Goal: Task Accomplishment & Management: Complete application form

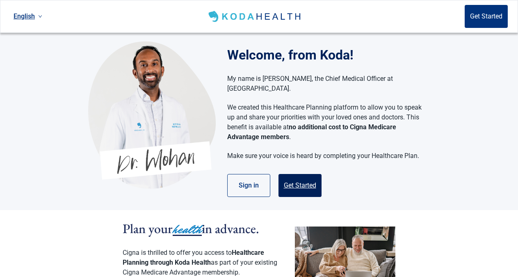
click at [301, 176] on button "Get Started" at bounding box center [300, 185] width 43 height 23
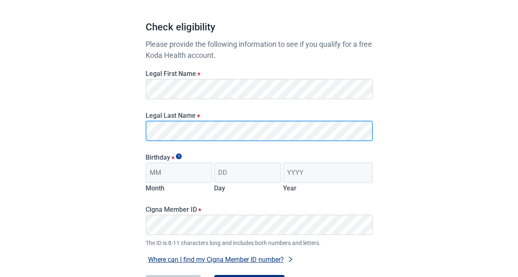
scroll to position [84, 0]
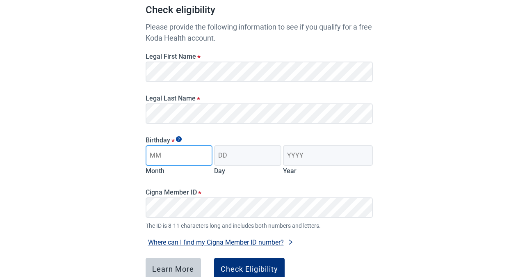
click at [186, 157] on input "Month" at bounding box center [179, 155] width 67 height 21
type input "03"
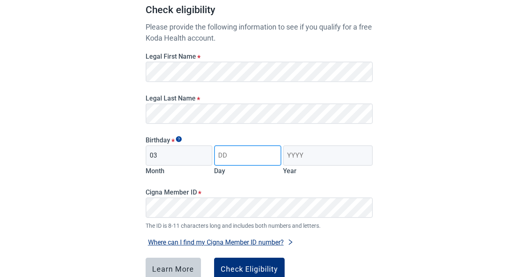
click at [260, 155] on input "Day" at bounding box center [247, 155] width 67 height 21
type input "16"
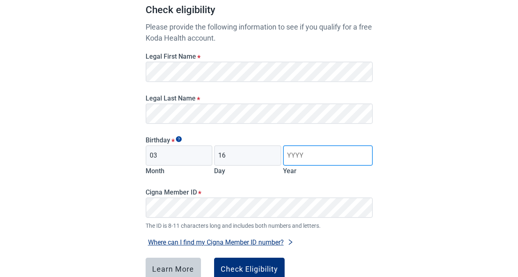
click at [321, 158] on input "Year" at bounding box center [327, 155] width 89 height 21
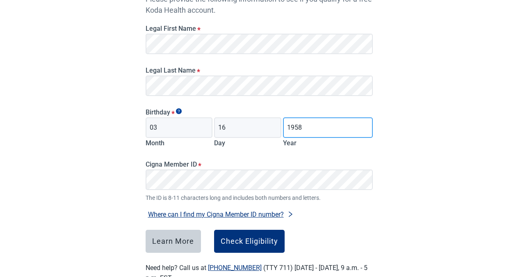
scroll to position [137, 0]
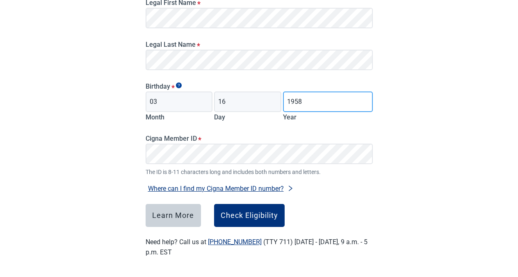
type input "1958"
click at [37, 88] on div "Have Questions about Healthcare Planning? Learn More Here English Sign in Check…" at bounding box center [259, 70] width 518 height 414
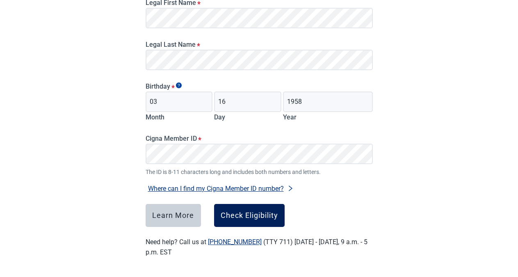
click at [258, 221] on button "Check Eligibility" at bounding box center [249, 215] width 71 height 23
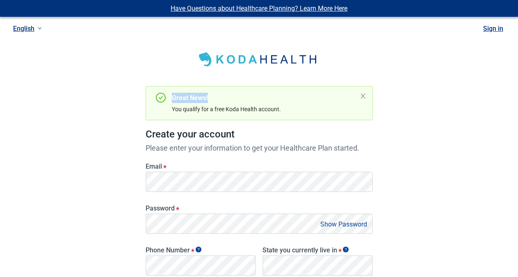
drag, startPoint x: 170, startPoint y: 97, endPoint x: 217, endPoint y: 97, distance: 46.8
click at [217, 97] on div "Great News! You qualify for a free Koda Health account." at bounding box center [259, 103] width 227 height 34
copy strong "Great News!"
drag, startPoint x: 175, startPoint y: 108, endPoint x: 191, endPoint y: 107, distance: 16.0
click at [216, 109] on div "You qualify for a free Koda Health account." at bounding box center [264, 109] width 185 height 9
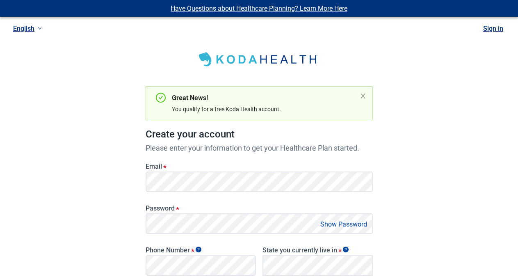
click at [170, 107] on div "Great News! You qualify for a free Koda Health account." at bounding box center [259, 103] width 227 height 34
drag, startPoint x: 170, startPoint y: 107, endPoint x: 281, endPoint y: 111, distance: 111.2
click at [281, 111] on div "Great News! You qualify for a free Koda Health account." at bounding box center [259, 103] width 227 height 34
copy div "You qualify for a free Koda Health account."
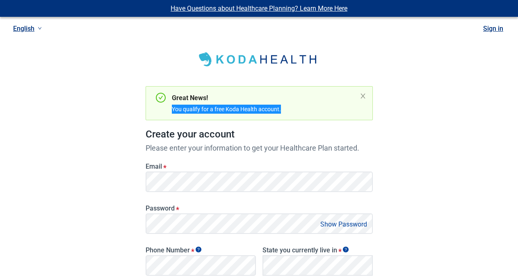
click at [107, 114] on div "Have Questions about Healthcare Planning? Learn More Here English Sign in Great…" at bounding box center [259, 211] width 518 height 423
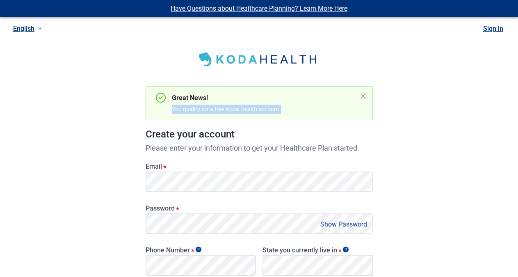
scroll to position [84, 0]
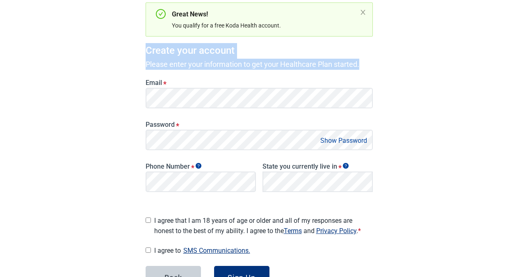
drag, startPoint x: 145, startPoint y: 48, endPoint x: 160, endPoint y: 45, distance: 14.6
click at [359, 64] on main "Great News! You qualify for a free Koda Health account. Create your account Ple…" at bounding box center [259, 134] width 267 height 410
copy div "Create your account Please enter your information to get your Healthcare Plan s…"
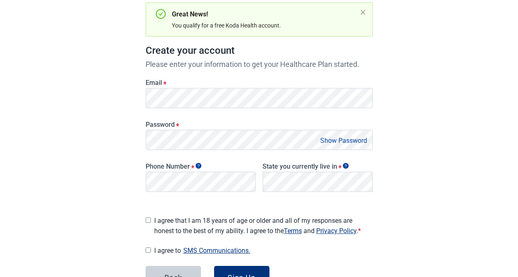
click at [442, 98] on div "Have Questions about Healthcare Planning? Learn More Here English Sign in Great…" at bounding box center [259, 127] width 518 height 423
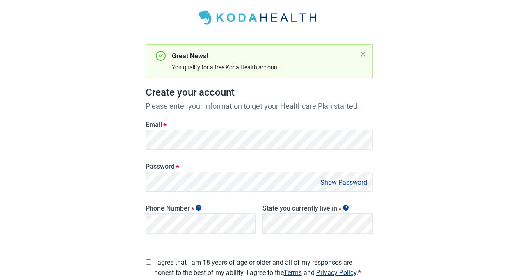
click at [77, 188] on div "Have Questions about Healthcare Planning? Learn More Here English Sign in Great…" at bounding box center [259, 169] width 518 height 423
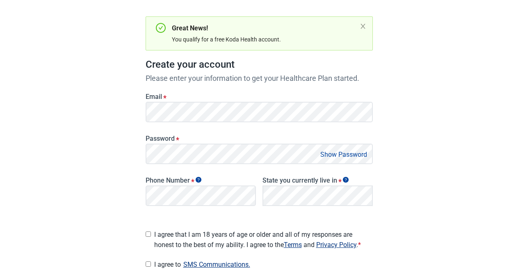
scroll to position [84, 0]
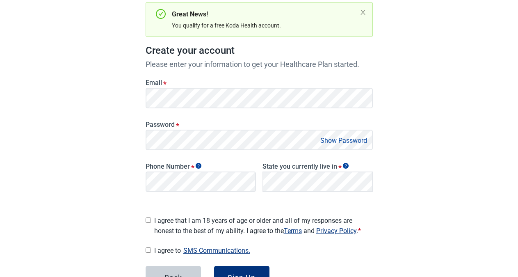
click at [344, 137] on button "Show Password" at bounding box center [344, 140] width 52 height 11
click at [344, 137] on button "Hide Password" at bounding box center [345, 140] width 48 height 11
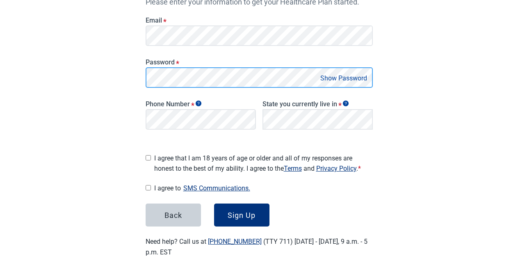
scroll to position [143, 0]
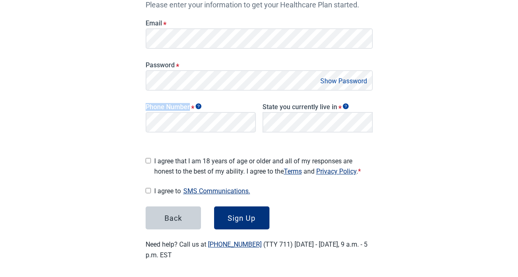
drag, startPoint x: 145, startPoint y: 105, endPoint x: 190, endPoint y: 106, distance: 44.7
click at [190, 106] on div "Phone Number *" at bounding box center [200, 116] width 117 height 45
copy label "Phone Number"
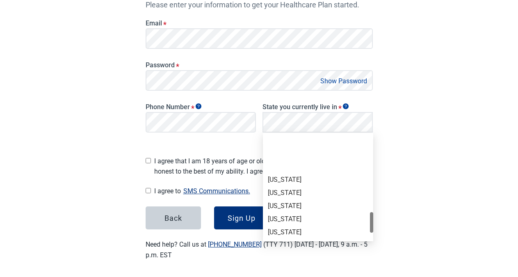
scroll to position [555, 0]
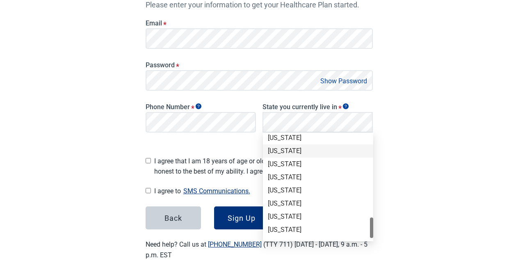
click at [284, 150] on div "Texas" at bounding box center [318, 150] width 100 height 9
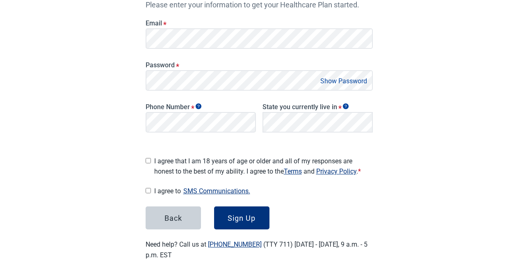
click at [150, 158] on input "I agree that I am 18 years of age or older and all of my responses are honest t…" at bounding box center [148, 160] width 5 height 5
checkbox input "true"
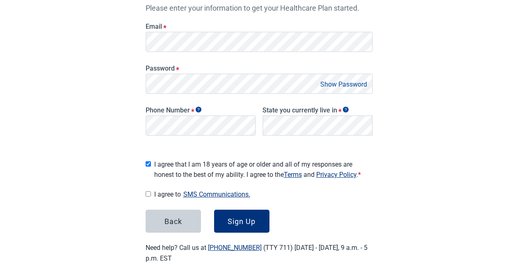
scroll to position [143, 0]
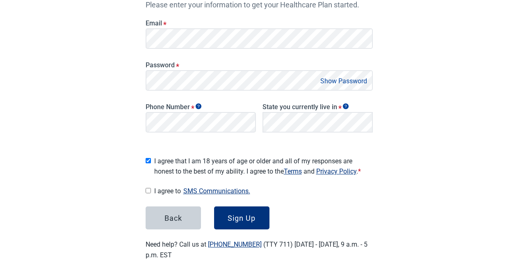
click at [340, 79] on button "Show Password" at bounding box center [344, 80] width 52 height 11
click at [244, 219] on div "Sign Up" at bounding box center [242, 218] width 28 height 8
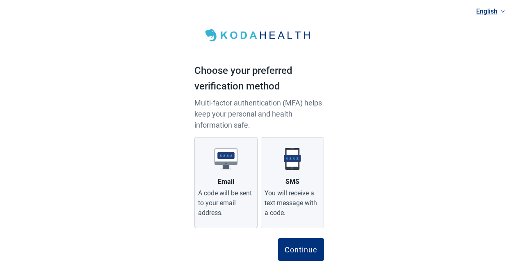
click at [194, 68] on div "English Choose your preferred verification method Multi-factor authentication (…" at bounding box center [259, 143] width 149 height 287
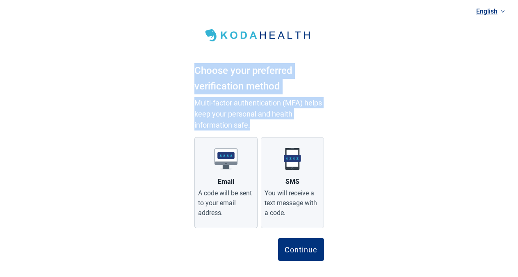
drag, startPoint x: 195, startPoint y: 68, endPoint x: 269, endPoint y: 128, distance: 94.8
click at [269, 128] on main "Choose your preferred verification method Multi-factor authentication (MFA) hel…" at bounding box center [259, 143] width 130 height 267
copy main "Choose your preferred verification method Multi-factor authentication (MFA) hel…"
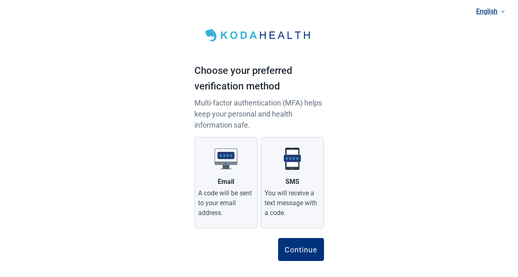
click at [416, 180] on div "English Choose your preferred verification method Multi-factor authentication (…" at bounding box center [259, 143] width 518 height 287
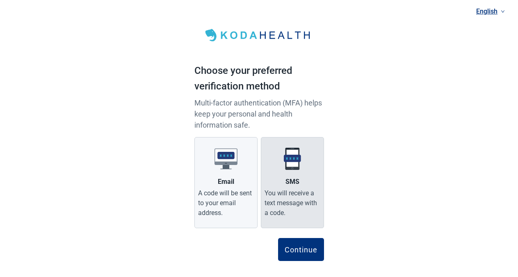
click at [295, 178] on div "SMS" at bounding box center [293, 182] width 14 height 10
click at [0, 0] on input "SMS You will receive a text message with a code." at bounding box center [0, 0] width 0 height 0
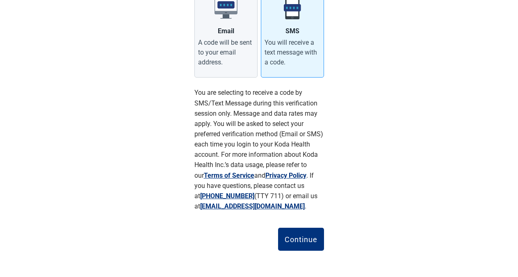
scroll to position [109, 0]
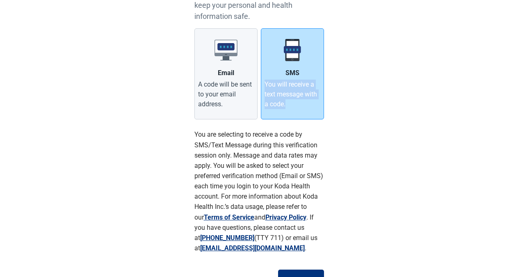
drag, startPoint x: 264, startPoint y: 82, endPoint x: 291, endPoint y: 91, distance: 28.5
click at [295, 104] on label "SMS You will receive a text message with a code." at bounding box center [292, 73] width 63 height 91
copy div "You will receive a text message with a code."
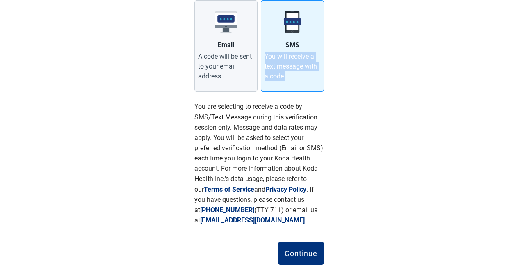
scroll to position [151, 0]
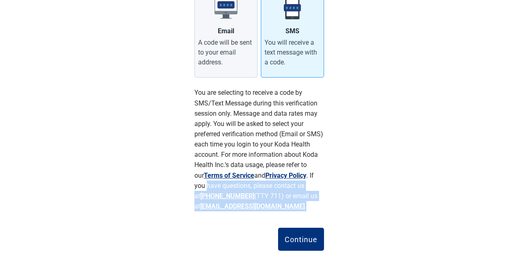
drag, startPoint x: 194, startPoint y: 187, endPoint x: 243, endPoint y: 198, distance: 50.1
click at [282, 209] on p "You are selecting to receive a code by SMS/Text Message during this verificatio…" at bounding box center [259, 149] width 130 height 124
copy p "have questions, please contact us at 1-888-840-5632 (TTY 711) or email us at ca…"
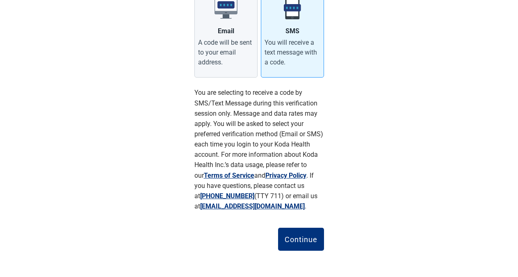
click at [424, 202] on div "English Choose your preferred verification method Multi-factor authentication (…" at bounding box center [259, 62] width 518 height 427
click at [296, 236] on div "Continue" at bounding box center [301, 239] width 33 height 8
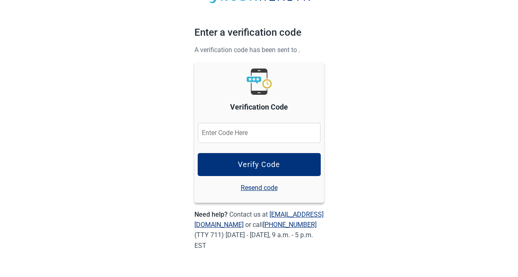
scroll to position [38, 0]
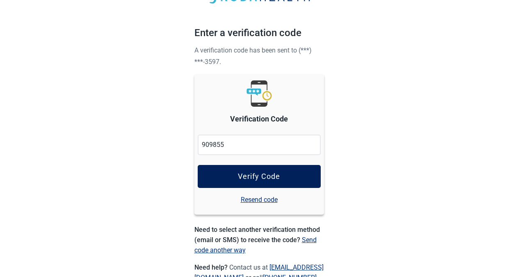
type input "909855"
click at [263, 173] on div "Verify Code" at bounding box center [259, 176] width 42 height 8
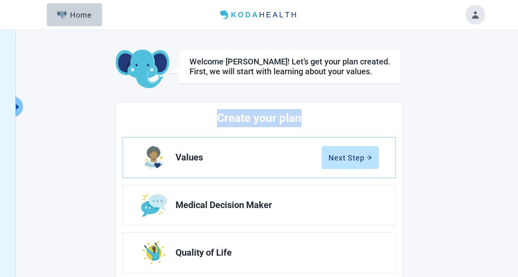
drag, startPoint x: 212, startPoint y: 114, endPoint x: 304, endPoint y: 116, distance: 91.5
click at [304, 116] on h2 "Create your plan" at bounding box center [259, 118] width 212 height 18
copy h2 "Create your plan"
drag, startPoint x: 191, startPoint y: 61, endPoint x: 333, endPoint y: 66, distance: 142.0
click at [376, 76] on div "Welcome Prakash! Let’s get your plan created. First, we will start with learnin…" at bounding box center [290, 67] width 222 height 34
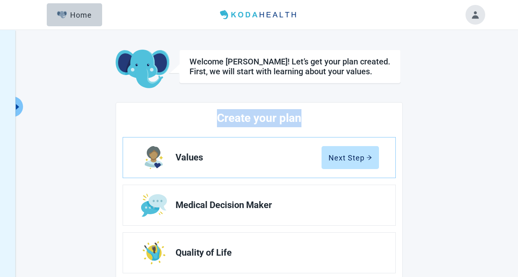
copy div "Welcome Prakash! Let’s get your plan created. First, we will start with learnin…"
click at [78, 156] on main "Welcome Prakash! Let’s get your plan created. First, we will start with learnin…" at bounding box center [259, 236] width 451 height 373
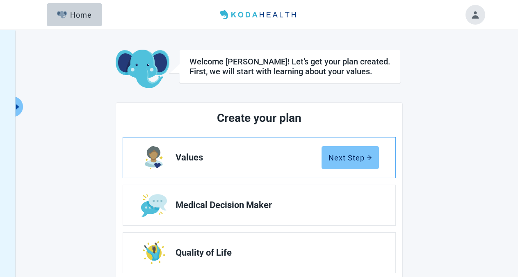
click at [355, 162] on div "Next Step" at bounding box center [350, 157] width 43 height 8
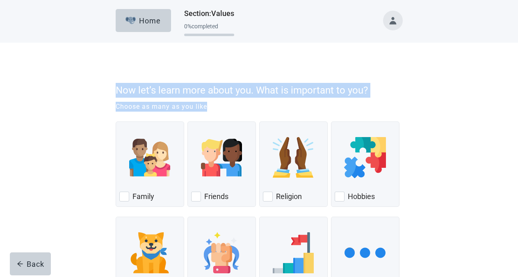
drag, startPoint x: 116, startPoint y: 91, endPoint x: 376, endPoint y: 103, distance: 260.8
click at [376, 103] on div "Now let’s learn more about you. What is important to you? Choose as many as you…" at bounding box center [259, 206] width 345 height 294
copy div "Now let’s learn more about you. What is important to you? Choose as many as you…"
click at [34, 156] on div "Now let’s learn more about you. What is important to you? Choose as many as you…" at bounding box center [259, 198] width 466 height 310
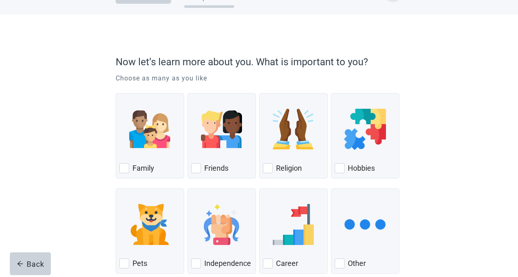
scroll to position [42, 0]
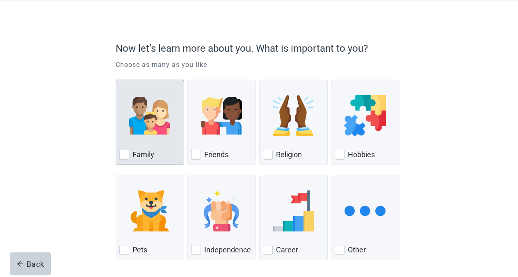
click at [124, 156] on div "Family, checkbox, not checked" at bounding box center [124, 155] width 10 height 10
click at [116, 80] on input "Family" at bounding box center [116, 80] width 0 height 0
checkbox input "true"
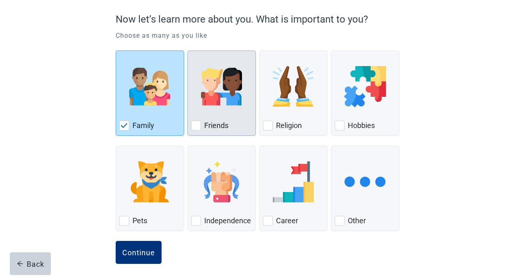
scroll to position [76, 0]
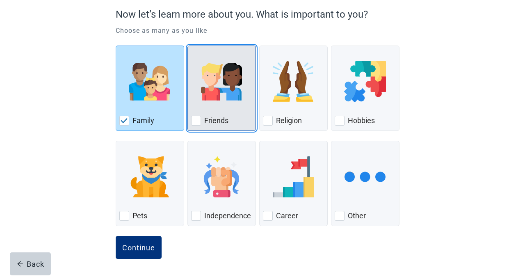
click at [199, 121] on div "Friends, checkbox, not checked" at bounding box center [196, 121] width 10 height 10
click at [188, 46] on input "Friends" at bounding box center [187, 46] width 0 height 0
checkbox input "true"
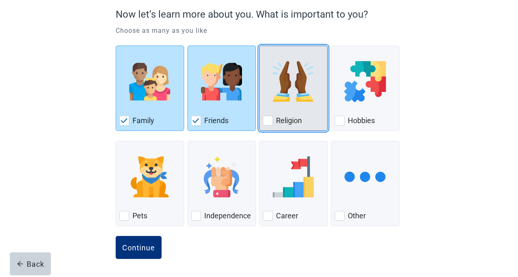
click at [267, 118] on div "Religion, checkbox, not checked" at bounding box center [268, 121] width 10 height 10
click at [260, 46] on input "Religion" at bounding box center [259, 46] width 0 height 0
checkbox input "true"
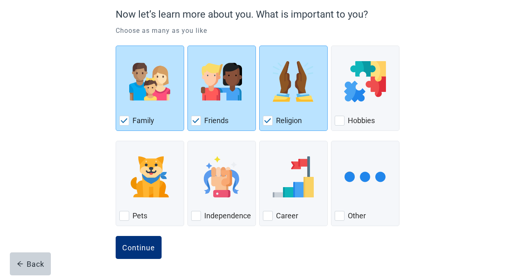
click at [31, 137] on div "Now let’s learn more about you. What is important to you? Choose as many as you…" at bounding box center [259, 122] width 466 height 310
click at [139, 250] on div "Continue" at bounding box center [138, 247] width 33 height 8
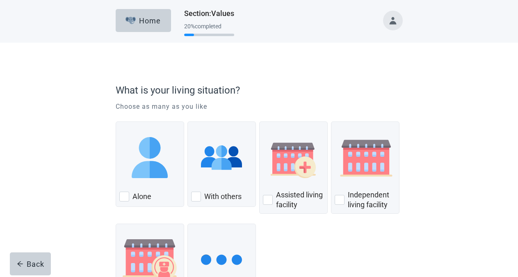
click at [118, 90] on p "What is your living situation?" at bounding box center [257, 90] width 283 height 15
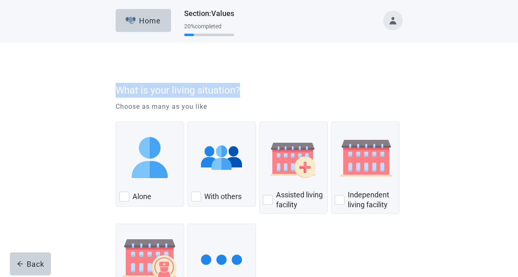
drag, startPoint x: 112, startPoint y: 88, endPoint x: 253, endPoint y: 91, distance: 140.7
click at [253, 91] on div "What is your living situation? Choose as many as you like Alone With others Ass…" at bounding box center [259, 209] width 345 height 301
click at [60, 152] on div "What is your living situation? Choose as many as you like Alone With others Ass…" at bounding box center [259, 201] width 466 height 317
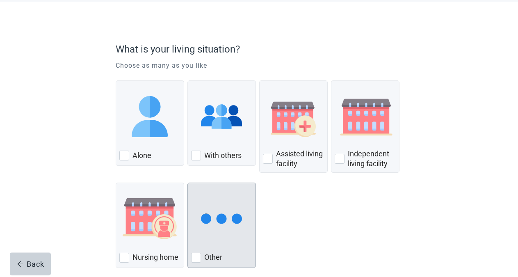
scroll to position [42, 0]
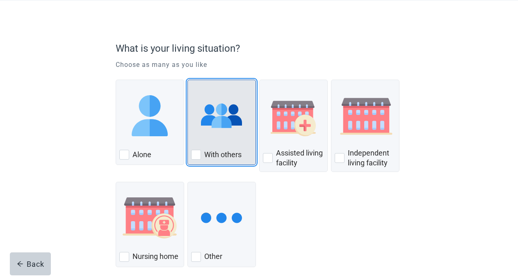
click at [201, 156] on div "With Others, checkbox, not checked" at bounding box center [196, 155] width 10 height 10
click at [188, 80] on input "With others" at bounding box center [187, 80] width 0 height 0
checkbox input "true"
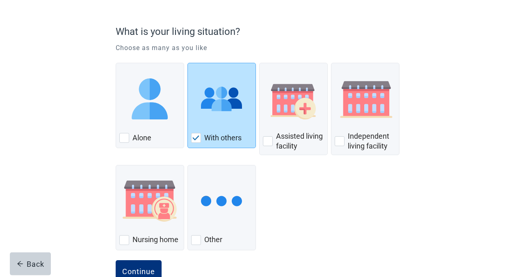
scroll to position [83, 0]
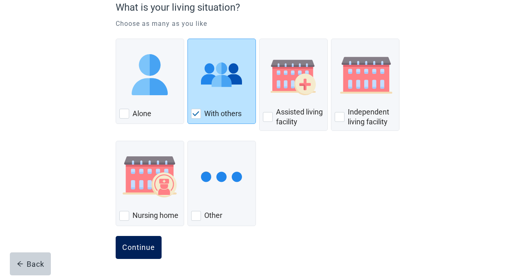
click at [126, 248] on div "Continue" at bounding box center [138, 247] width 33 height 8
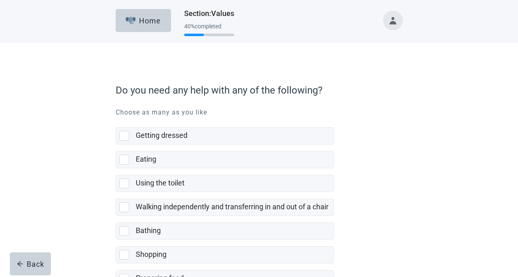
click at [32, 173] on div "Do you need any help with any of the following? Choose as many as you like Gett…" at bounding box center [259, 248] width 466 height 411
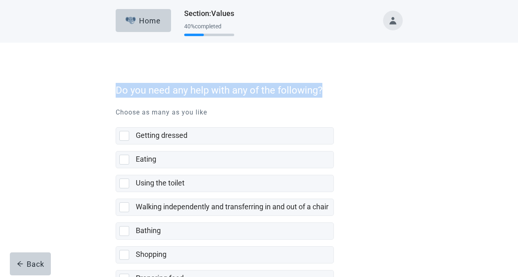
drag, startPoint x: 113, startPoint y: 89, endPoint x: 325, endPoint y: 82, distance: 212.6
click at [325, 82] on div "Do you need any help with any of the following? Choose as many as you like Gett…" at bounding box center [259, 256] width 345 height 395
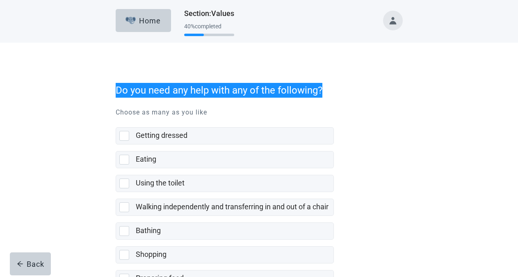
click at [42, 165] on div "Do you need any help with any of the following? Choose as many as you like Gett…" at bounding box center [259, 248] width 466 height 411
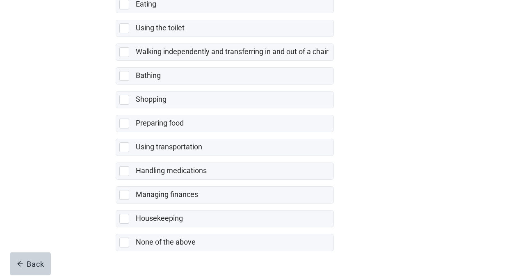
scroll to position [177, 0]
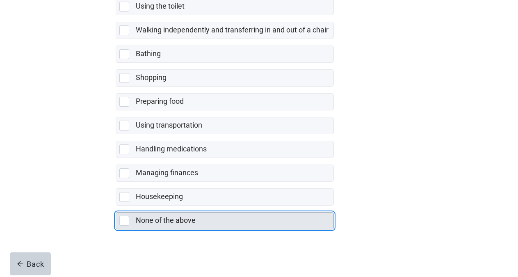
click at [126, 219] on div "None of the above, checkbox, not selected" at bounding box center [124, 221] width 10 height 10
click at [116, 206] on input "None of the above" at bounding box center [116, 206] width 0 height 0
checkbox input "true"
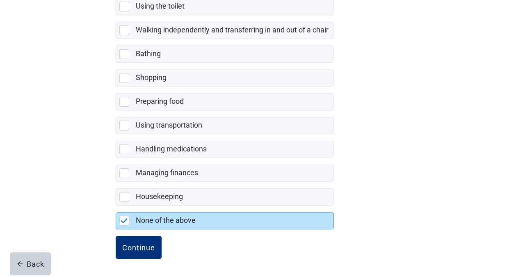
click at [30, 169] on div "Do you need any help with any of the following? Choose as many as you like Gett…" at bounding box center [259, 71] width 466 height 411
click at [140, 244] on div "Continue" at bounding box center [138, 247] width 33 height 8
click at [139, 247] on div "Continue" at bounding box center [138, 247] width 33 height 8
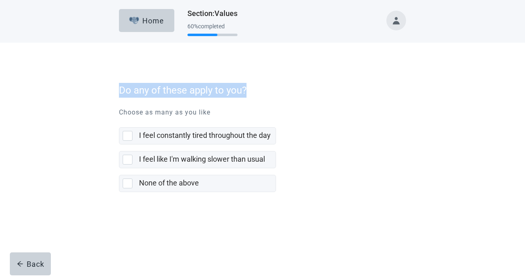
drag, startPoint x: 120, startPoint y: 89, endPoint x: 246, endPoint y: 89, distance: 125.5
click at [246, 89] on label "Do any of these apply to you?" at bounding box center [260, 90] width 283 height 15
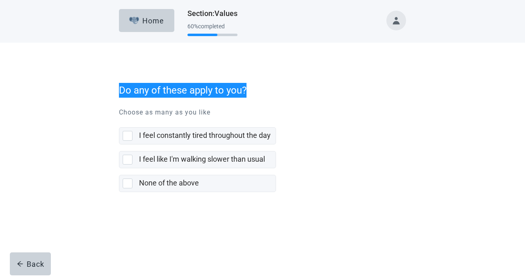
click at [27, 164] on div "Do any of these apply to you? Choose as many as you like I feel constantly tire…" at bounding box center [262, 141] width 473 height 197
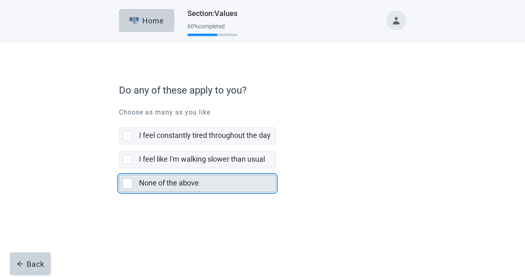
click at [128, 183] on div "None of the above, checkbox, not selected" at bounding box center [128, 183] width 10 height 10
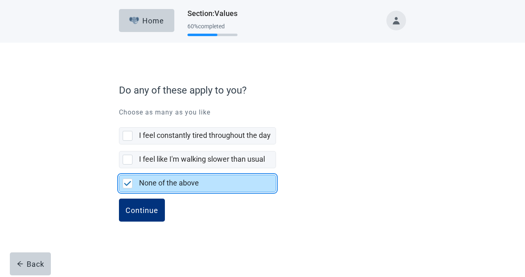
checkbox input "true"
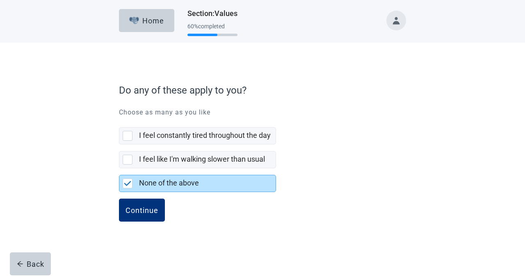
click at [37, 169] on div "Do any of these apply to you? Choose as many as you like I feel constantly tire…" at bounding box center [262, 141] width 473 height 197
click at [156, 206] on div "Continue" at bounding box center [142, 210] width 33 height 8
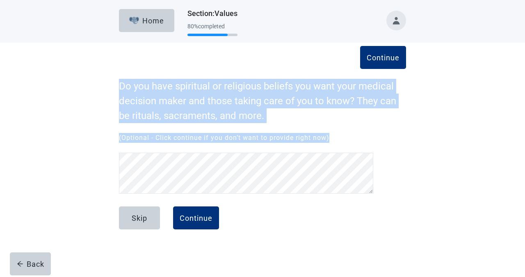
drag, startPoint x: 115, startPoint y: 82, endPoint x: 327, endPoint y: 133, distance: 217.7
click at [336, 136] on div "Continue Do you have spiritual or religious beliefs you want your medical decis…" at bounding box center [262, 153] width 345 height 188
click at [393, 59] on div "Continue" at bounding box center [383, 57] width 33 height 8
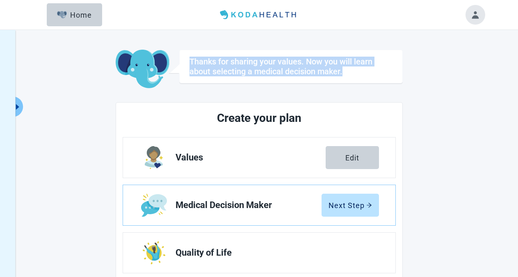
drag, startPoint x: 191, startPoint y: 59, endPoint x: 362, endPoint y: 75, distance: 171.8
click at [362, 75] on div "Thanks for sharing your values. Now you will learn about selecting a medical de…" at bounding box center [291, 67] width 203 height 20
click at [348, 206] on div "Next Step" at bounding box center [350, 205] width 43 height 8
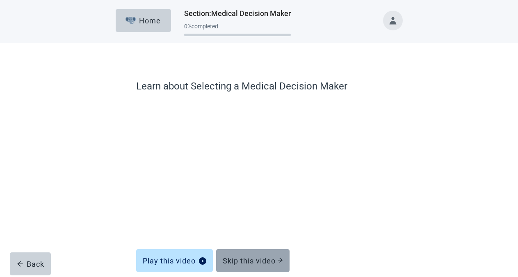
click at [256, 263] on div "Skip this video" at bounding box center [253, 260] width 60 height 8
click at [257, 260] on div "Skip this video" at bounding box center [253, 260] width 60 height 8
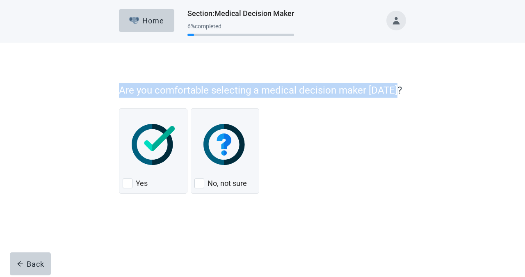
drag, startPoint x: 117, startPoint y: 88, endPoint x: 406, endPoint y: 95, distance: 288.5
click at [406, 95] on div "Are you comfortable selecting a medical decision maker today? Yes No, not sure …" at bounding box center [262, 151] width 345 height 185
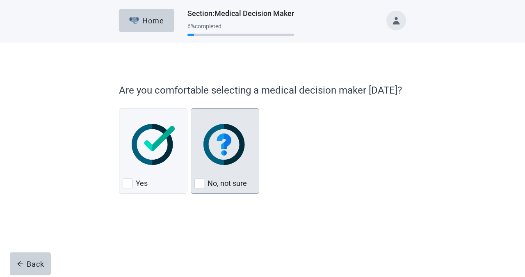
click at [201, 183] on div "No, not sure, checkbox, not checked" at bounding box center [199, 183] width 10 height 10
click at [191, 109] on input "No, not sure" at bounding box center [191, 108] width 0 height 0
checkbox input "true"
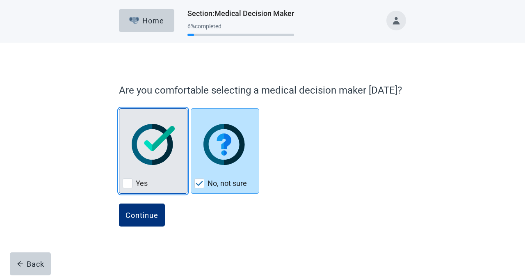
click at [123, 183] on div "Yes, checkbox, not checked" at bounding box center [128, 183] width 10 height 10
click at [119, 109] on input "Yes" at bounding box center [119, 108] width 0 height 0
checkbox input "true"
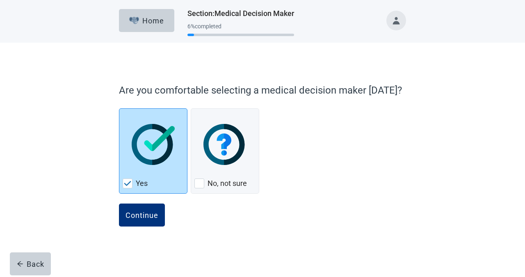
checkbox input "false"
click at [126, 215] on div "Continue" at bounding box center [142, 215] width 33 height 8
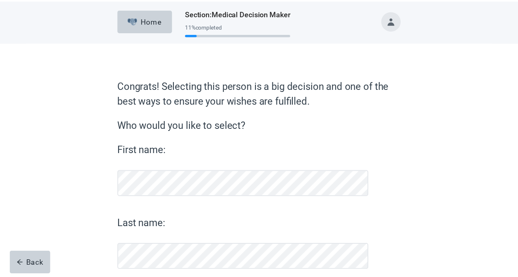
scroll to position [45, 0]
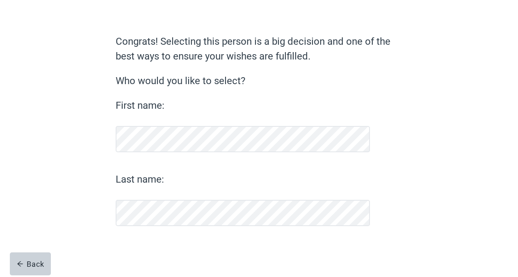
click at [282, 91] on form "Congrats! Selecting this person is a big decision and one of the best ways to e…" at bounding box center [259, 155] width 287 height 243
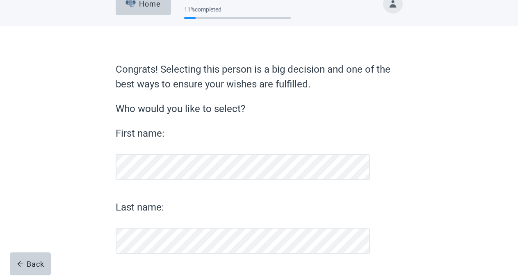
scroll to position [3, 0]
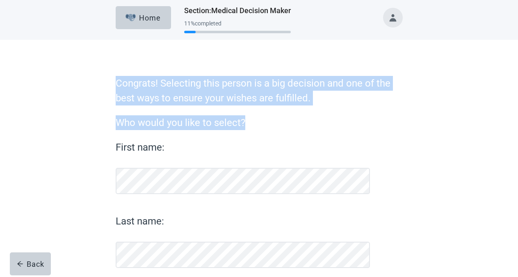
drag, startPoint x: 114, startPoint y: 81, endPoint x: 264, endPoint y: 130, distance: 157.9
click at [264, 130] on div "Congrats! Selecting this person is a big decision and one of the best ways to e…" at bounding box center [259, 187] width 345 height 263
click at [35, 201] on div "Congrats! Selecting this person is a big decision and one of the best ways to e…" at bounding box center [259, 179] width 466 height 279
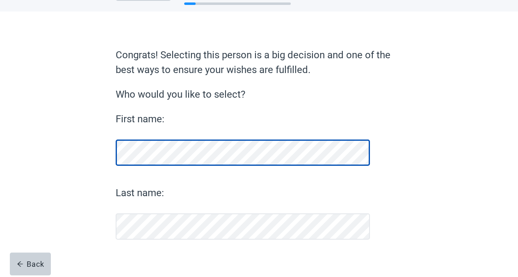
scroll to position [45, 0]
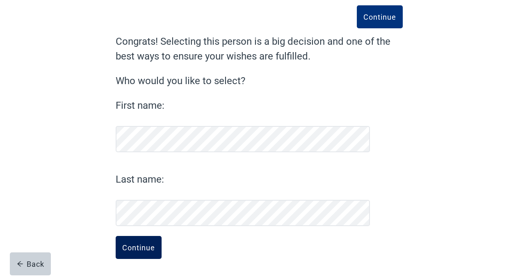
click at [141, 247] on div "Continue" at bounding box center [138, 247] width 33 height 8
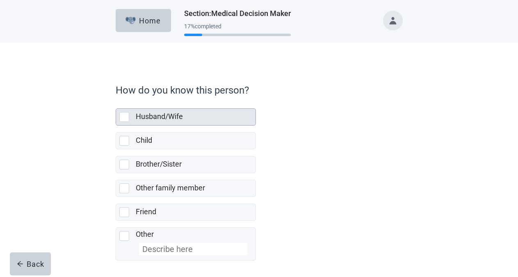
click at [123, 116] on div "Husband/Wife, checkbox, not selected" at bounding box center [124, 117] width 10 height 10
click at [116, 102] on input "Husband/Wife" at bounding box center [116, 102] width 0 height 0
checkbox input "true"
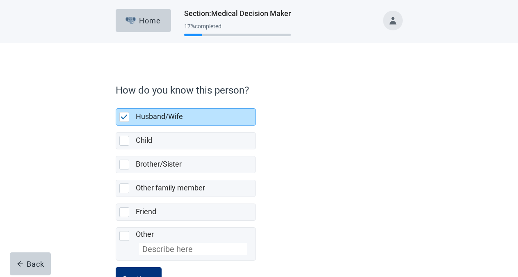
scroll to position [31, 0]
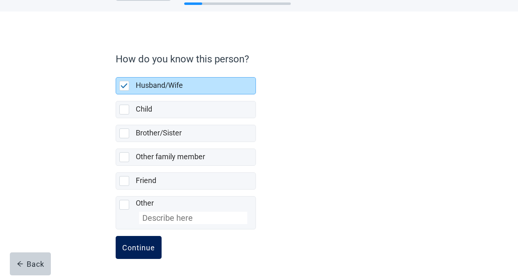
click at [148, 248] on div "Continue" at bounding box center [138, 247] width 33 height 8
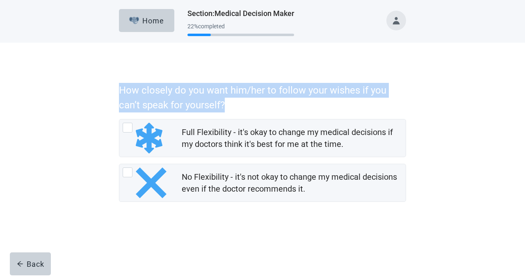
drag, startPoint x: 120, startPoint y: 91, endPoint x: 236, endPoint y: 107, distance: 117.2
click at [236, 107] on p "How closely do you want him/her to follow your wishes if you can’t speak for yo…" at bounding box center [260, 98] width 283 height 30
click at [74, 146] on div "How closely do you want him/her to follow your wishes if you can’t speak for yo…" at bounding box center [262, 148] width 473 height 210
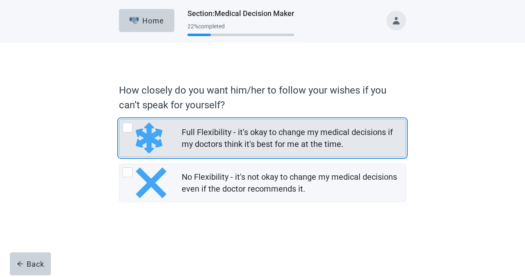
click at [129, 130] on div "Full Flexibility - it's okay to change my medical decisions if my doctors think…" at bounding box center [128, 128] width 10 height 10
click at [119, 119] on input "Full Flexibility - it's okay to change my medical decisions if my doctors think…" at bounding box center [119, 119] width 0 height 0
radio input "true"
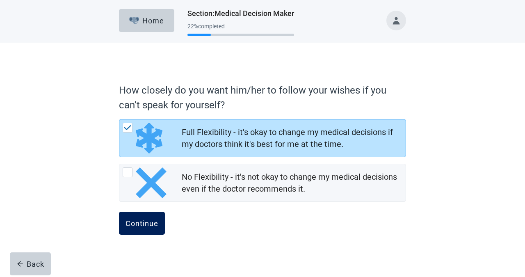
click at [148, 219] on div "Continue" at bounding box center [142, 223] width 33 height 8
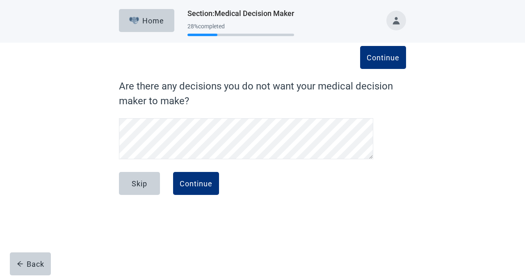
drag, startPoint x: 120, startPoint y: 83, endPoint x: 197, endPoint y: 97, distance: 78.3
click at [197, 97] on label "Are there any decisions you do not want your medical decision maker to make?" at bounding box center [262, 94] width 287 height 30
click at [19, 169] on main "Continue Are there any decisions you do not want your medical decision maker to…" at bounding box center [262, 128] width 525 height 170
click at [391, 53] on div "Continue" at bounding box center [383, 57] width 33 height 8
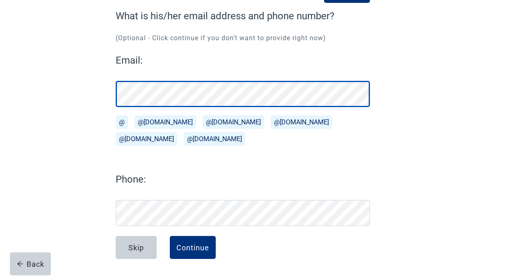
scroll to position [28, 0]
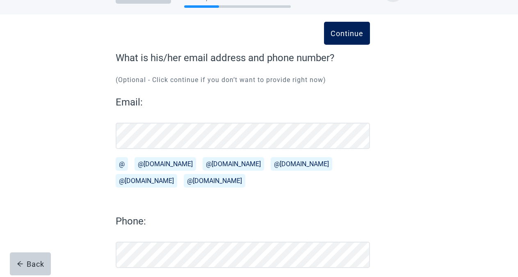
click at [361, 35] on div "Continue" at bounding box center [347, 33] width 33 height 8
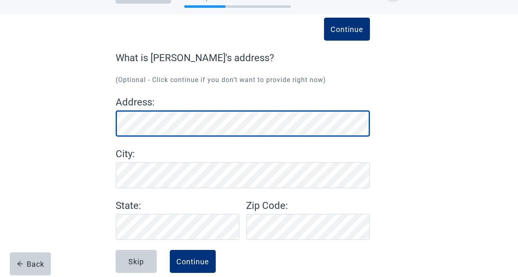
scroll to position [42, 0]
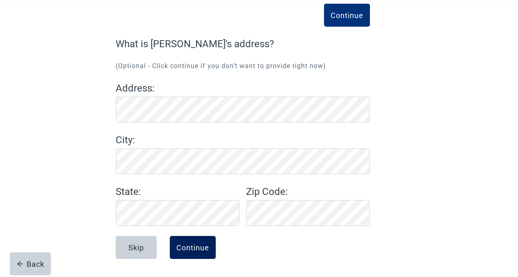
click at [206, 251] on div "Continue" at bounding box center [192, 247] width 33 height 8
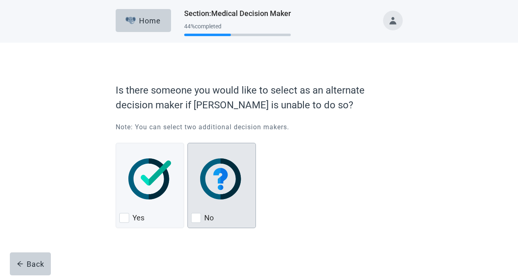
click at [194, 219] on div "No, checkbox, not checked" at bounding box center [196, 218] width 10 height 10
click at [188, 143] on input "No" at bounding box center [187, 143] width 0 height 0
checkbox input "true"
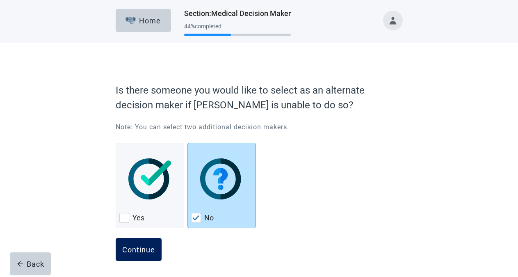
click at [125, 249] on div "Continue" at bounding box center [138, 249] width 33 height 8
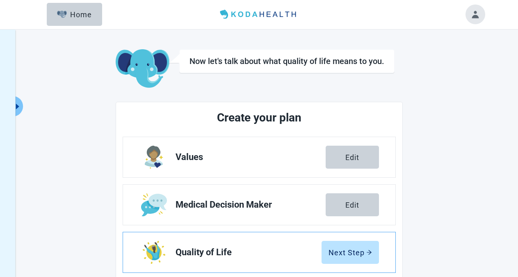
scroll to position [159, 0]
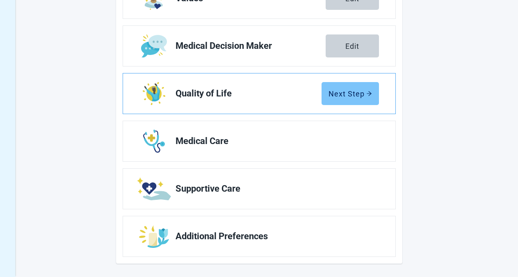
click at [350, 93] on div "Next Step" at bounding box center [350, 93] width 43 height 8
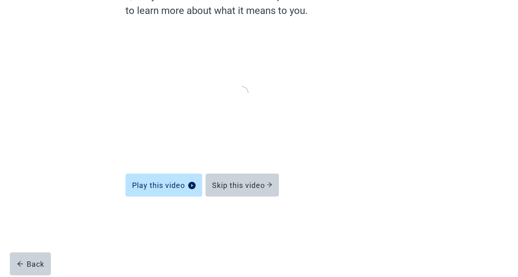
scroll to position [54, 0]
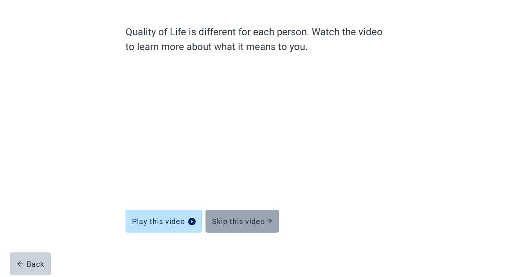
click at [241, 220] on div "Skip this video" at bounding box center [242, 221] width 60 height 8
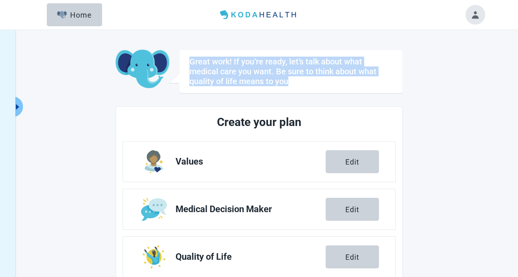
drag, startPoint x: 189, startPoint y: 59, endPoint x: 317, endPoint y: 86, distance: 130.9
click at [317, 86] on div "Great work! If you’re ready, let’s talk about what medical care you want. Be su…" at bounding box center [291, 71] width 224 height 43
copy h1 "Great work! If you’re ready, let’s talk about what medical care you want. Be su…"
click at [26, 183] on div "Great work! If you’re ready, let’s talk about what medical care you want. Be su…" at bounding box center [259, 235] width 518 height 410
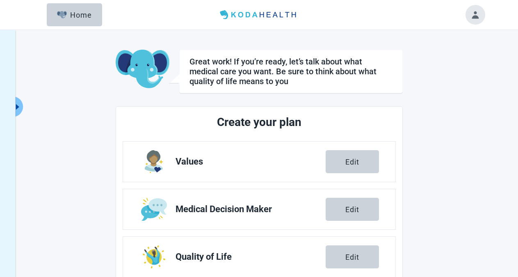
scroll to position [163, 0]
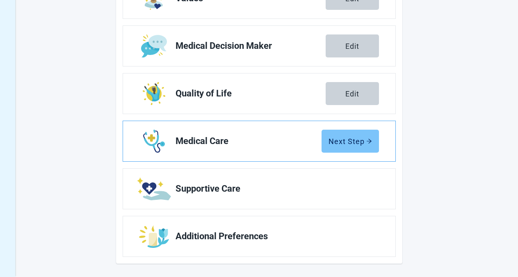
click at [358, 138] on div "Next Step" at bounding box center [350, 141] width 43 height 8
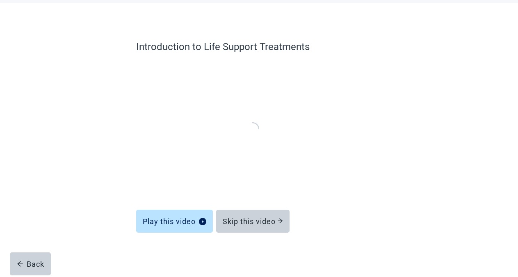
scroll to position [39, 0]
click at [251, 220] on div "Skip this video" at bounding box center [253, 221] width 60 height 8
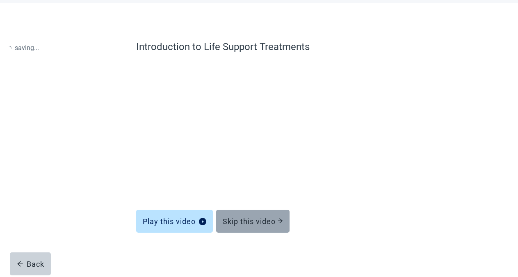
click at [256, 219] on div "Skip this video" at bounding box center [253, 221] width 60 height 8
click at [310, 43] on div "Introduction to [MEDICAL_DATA] Treatments Play this video Skip this video Back" at bounding box center [259, 148] width 345 height 257
click at [245, 42] on label "Introduction to Life Support Treatments" at bounding box center [259, 46] width 246 height 15
